Goal: Complete application form

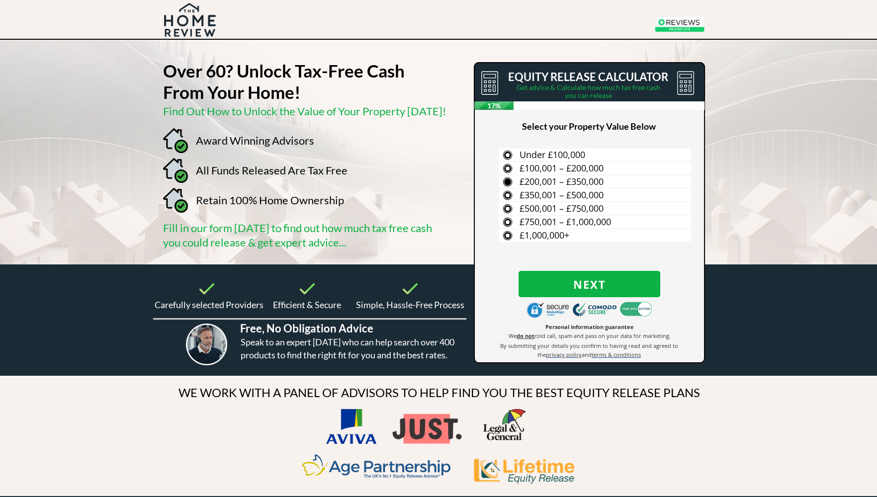
click at [540, 181] on span "£200,001 – £350,000" at bounding box center [561, 181] width 84 height 12
click at [0, 0] on input "£200,001 – £350,000" at bounding box center [0, 0] width 0 height 0
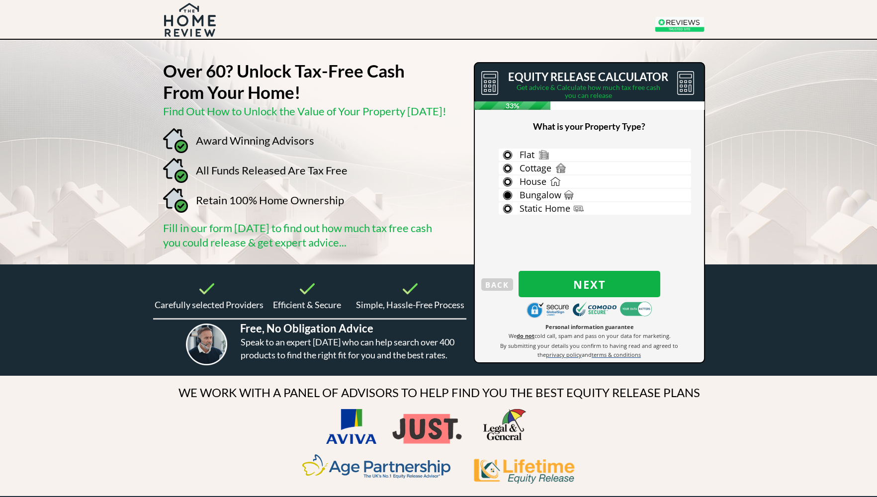
click at [537, 195] on span "Bungalow" at bounding box center [540, 195] width 42 height 12
click at [0, 0] on input "Bungalow" at bounding box center [0, 0] width 0 height 0
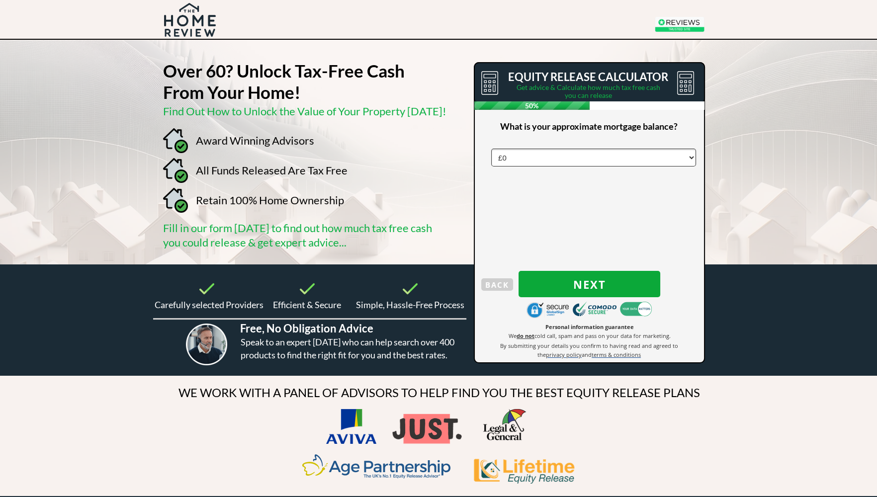
click at [585, 283] on span "Next" at bounding box center [589, 284] width 142 height 13
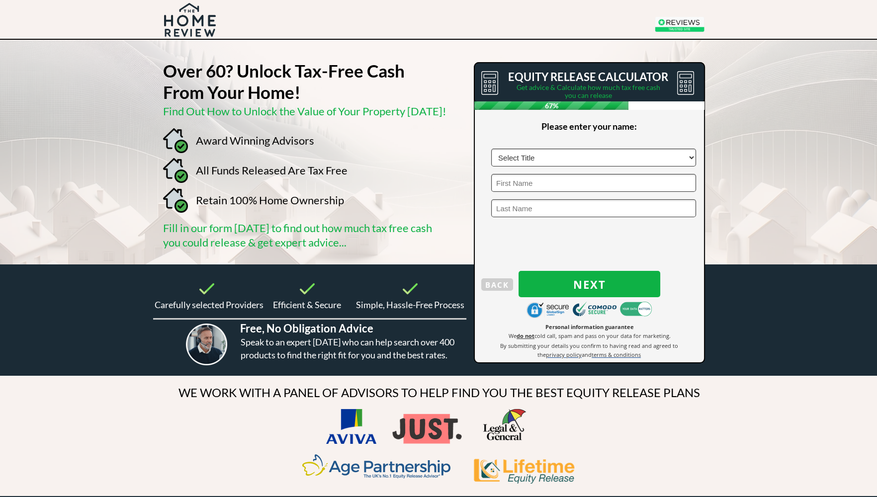
click at [550, 157] on select "Select Title Mr Mrs Ms Miss Dr [PERSON_NAME]" at bounding box center [593, 158] width 205 height 18
select select "Mr"
click at [491, 149] on select "Select Title Mr Mrs Ms Miss Dr [PERSON_NAME]" at bounding box center [593, 158] width 205 height 18
click at [532, 184] on input "text" at bounding box center [593, 183] width 205 height 18
click at [540, 157] on input "text" at bounding box center [593, 158] width 205 height 18
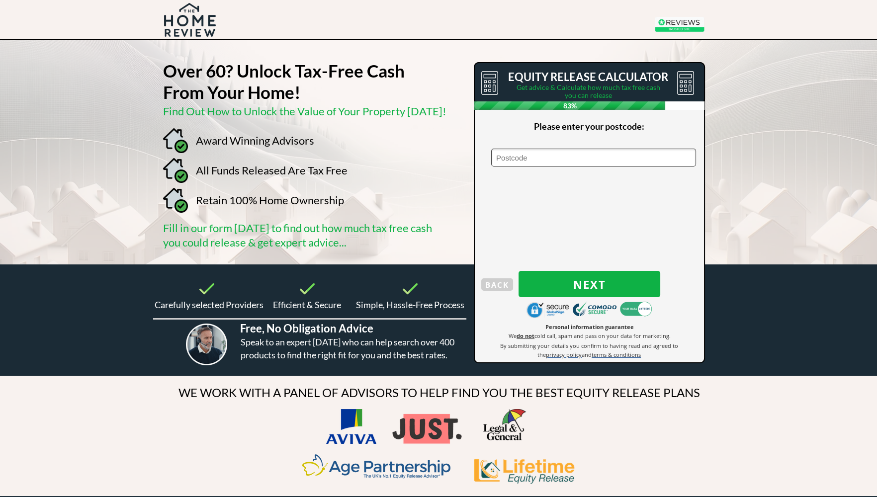
type input "BD6 1DG"
click at [588, 284] on span "Next" at bounding box center [589, 284] width 142 height 13
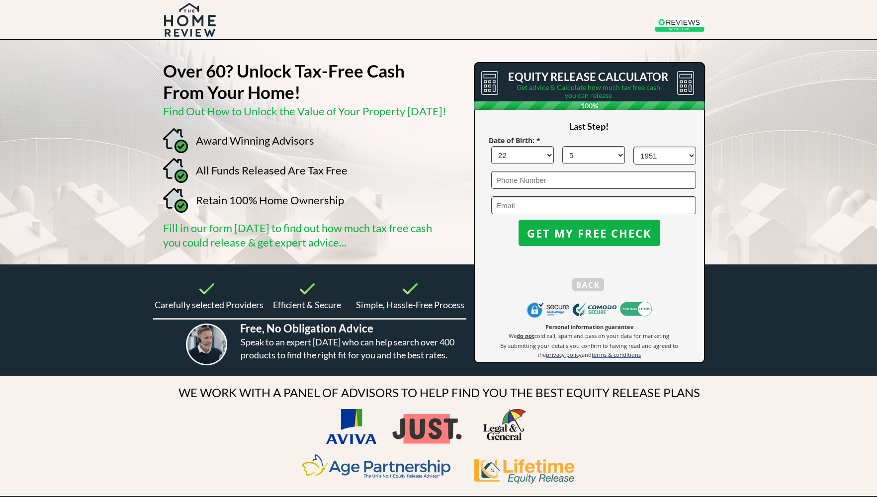
click at [523, 203] on input "email" at bounding box center [593, 205] width 205 height 18
type input "[EMAIL_ADDRESS][DOMAIN_NAME]"
click at [584, 232] on span "GET MY FREE CHECK" at bounding box center [589, 233] width 142 height 13
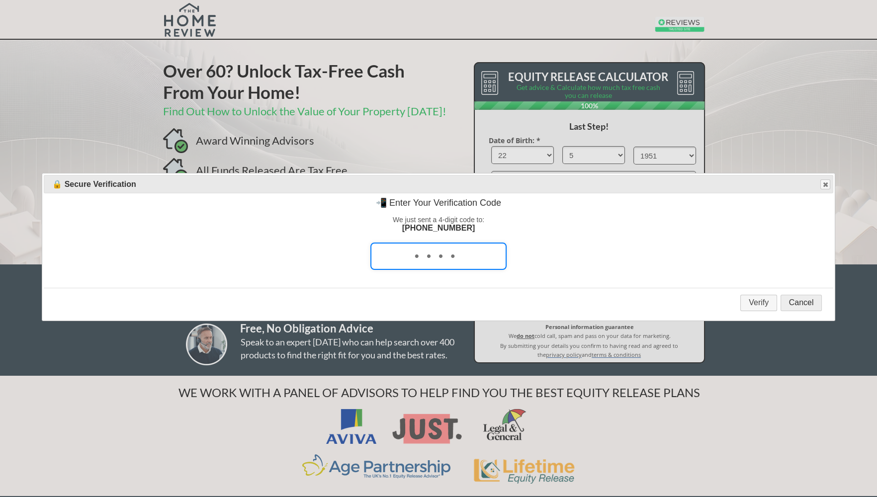
click at [799, 303] on button "Cancel" at bounding box center [801, 303] width 42 height 16
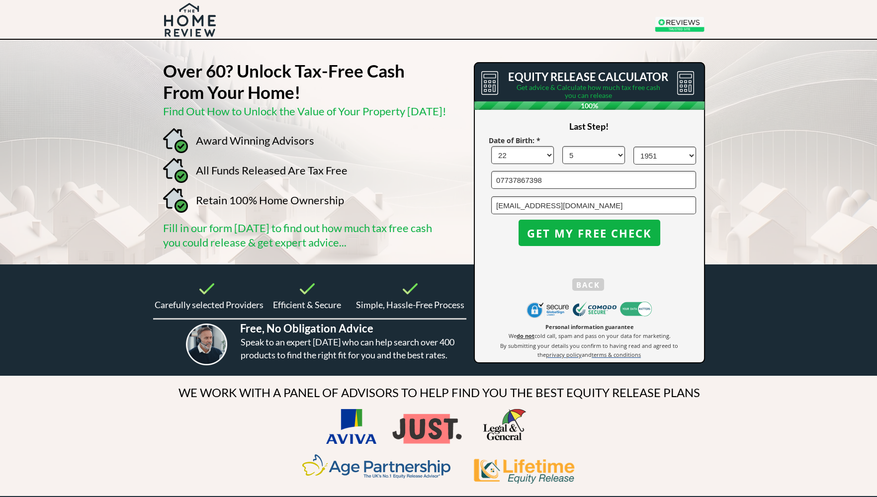
click at [547, 177] on input "07737867398" at bounding box center [593, 180] width 205 height 18
type input "07737867397"
click at [765, 225] on div at bounding box center [438, 152] width 877 height 224
click at [592, 234] on span "GET MY FREE CHECK" at bounding box center [589, 233] width 142 height 13
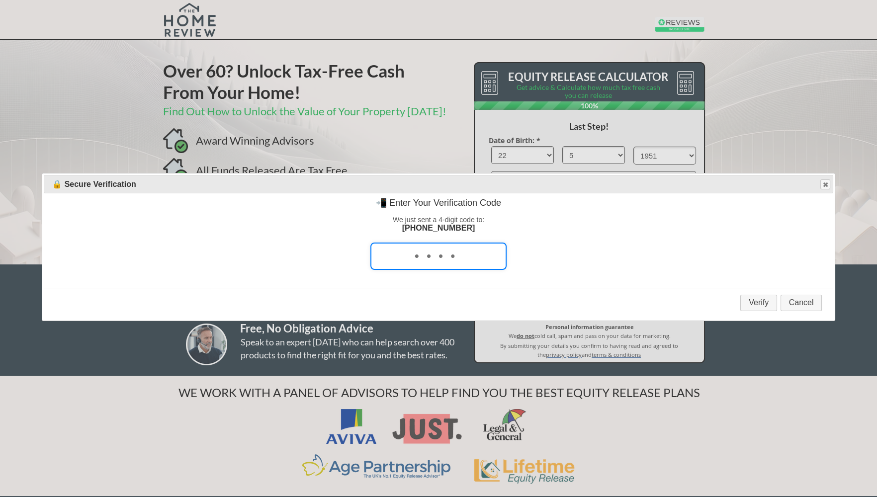
click at [592, 233] on p "[PHONE_NUMBER]" at bounding box center [438, 228] width 773 height 9
click at [430, 257] on input "tel" at bounding box center [438, 256] width 136 height 27
type input "2898"
click at [758, 308] on button "Verify" at bounding box center [758, 303] width 37 height 16
